Goal: Transaction & Acquisition: Book appointment/travel/reservation

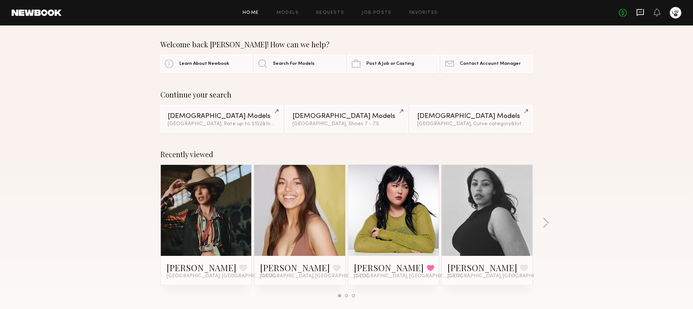
click at [642, 13] on icon at bounding box center [640, 12] width 8 height 8
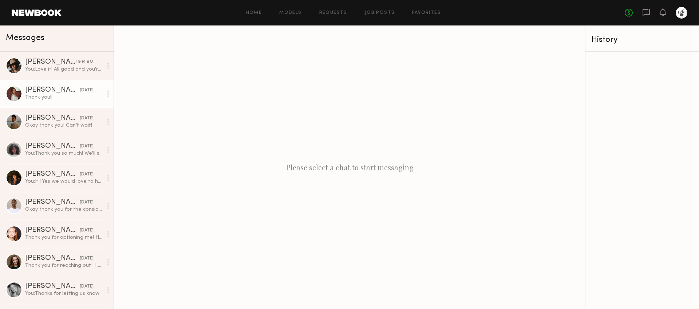
click at [18, 92] on div at bounding box center [14, 94] width 16 height 16
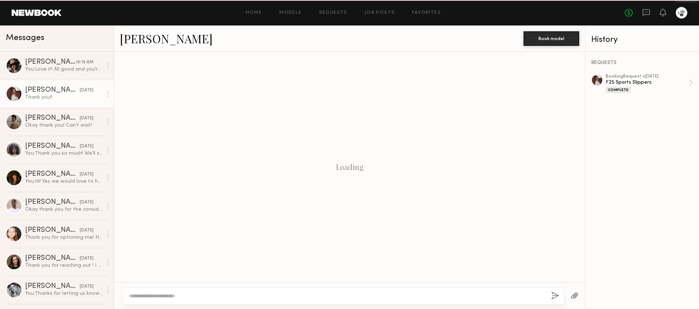
scroll to position [567, 0]
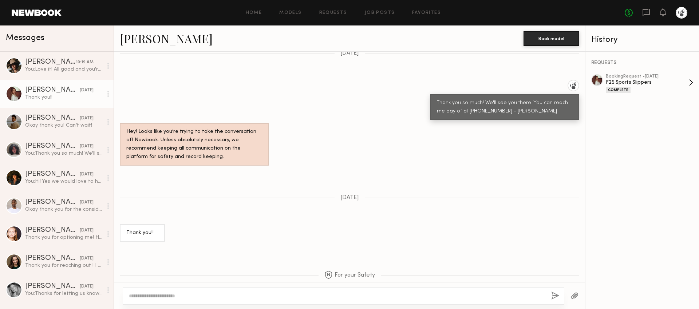
click at [630, 81] on div "F25 Sports Slippers" at bounding box center [647, 82] width 83 height 7
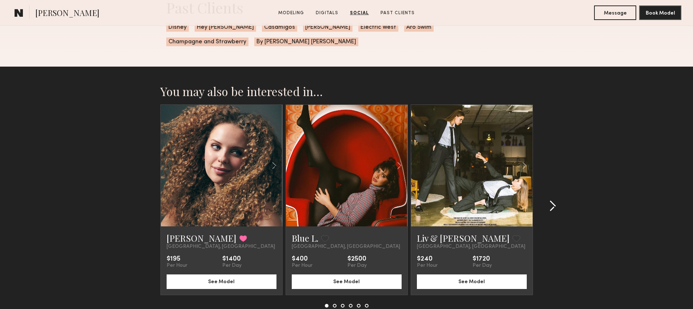
scroll to position [1295, 0]
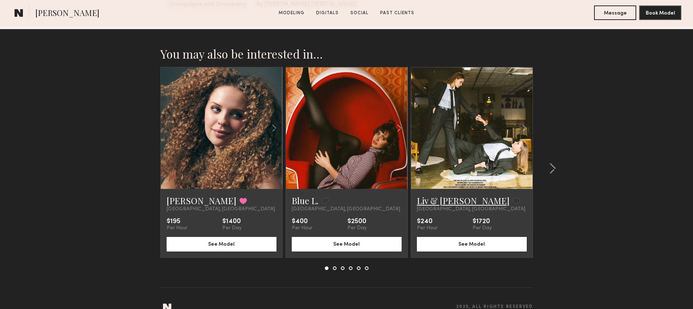
click at [448, 195] on link "Liv & Maddie M." at bounding box center [463, 201] width 93 height 12
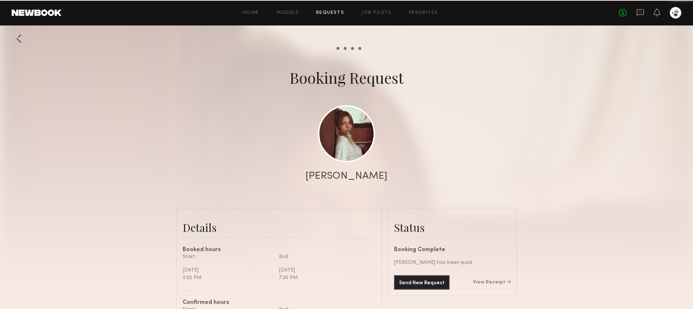
scroll to position [781, 0]
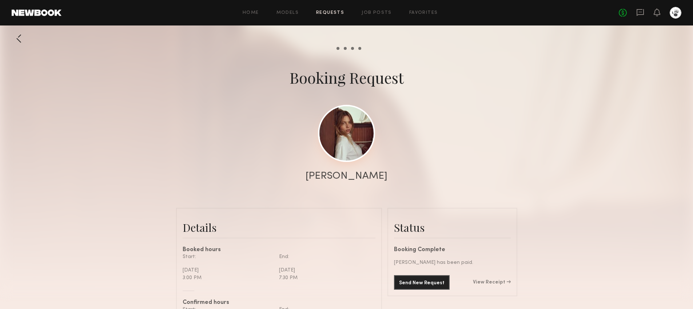
click at [346, 144] on link at bounding box center [346, 133] width 57 height 57
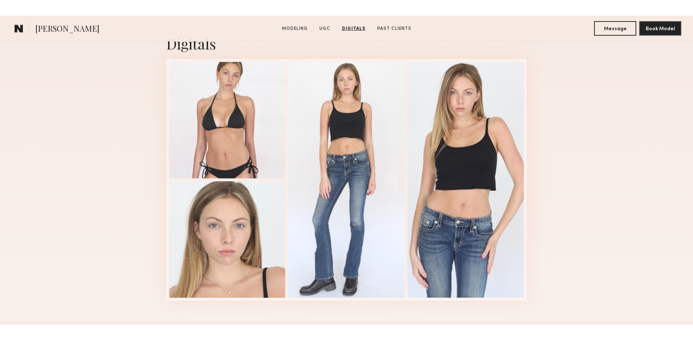
scroll to position [1695, 0]
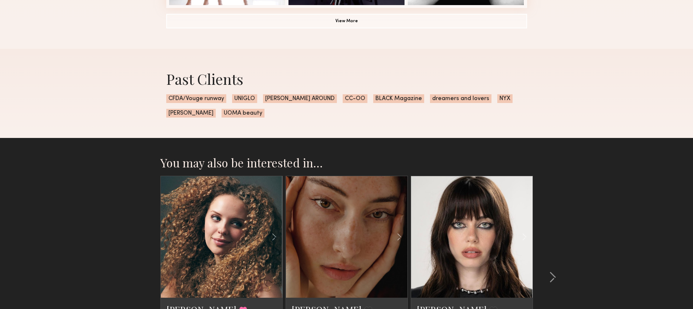
scroll to position [782, 0]
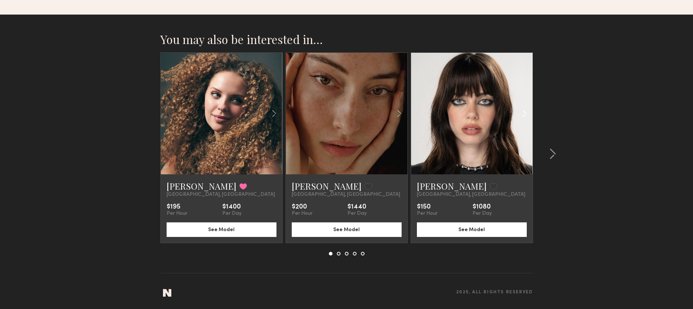
click at [497, 160] on div at bounding box center [512, 114] width 40 height 122
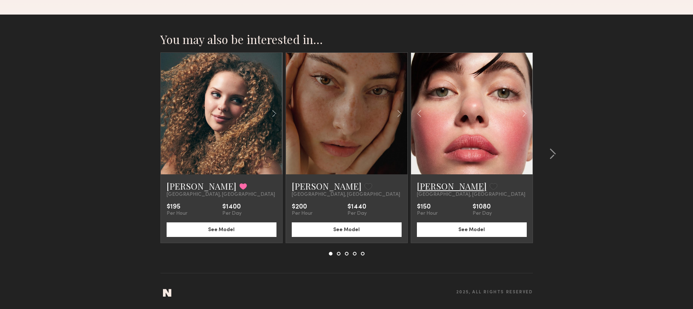
click at [436, 185] on link "[PERSON_NAME]" at bounding box center [452, 186] width 70 height 12
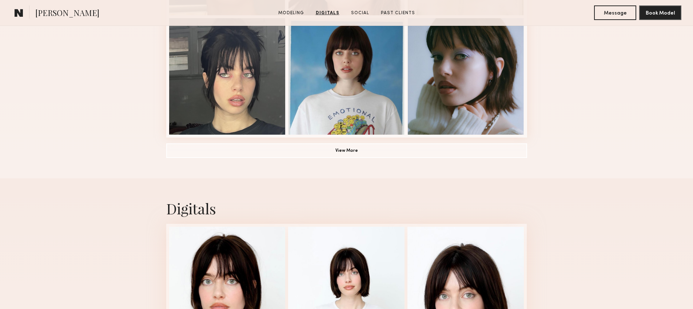
scroll to position [528, 0]
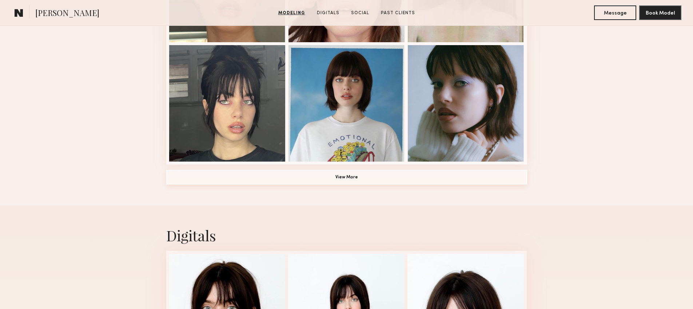
click at [328, 173] on button "View More" at bounding box center [346, 177] width 361 height 15
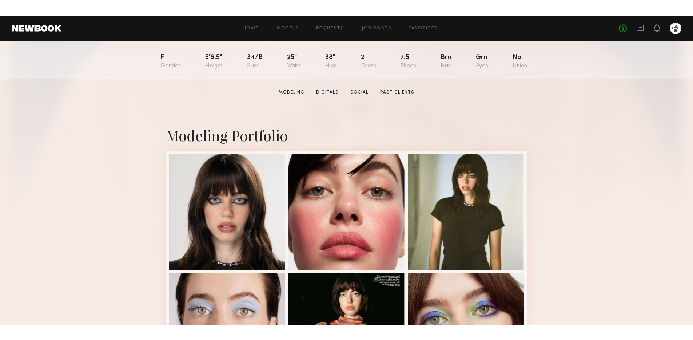
scroll to position [0, 0]
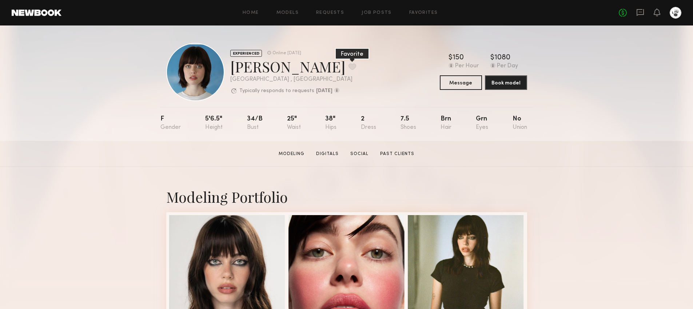
click at [349, 64] on button at bounding box center [353, 66] width 8 height 7
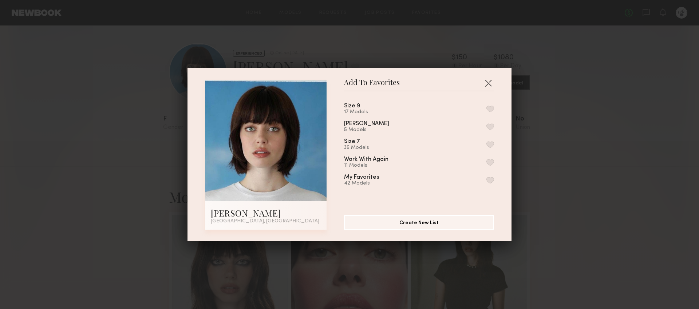
click at [486, 146] on button "button" at bounding box center [490, 144] width 8 height 7
click at [482, 81] on button "button" at bounding box center [488, 83] width 12 height 12
